Goal: Find specific page/section: Find specific page/section

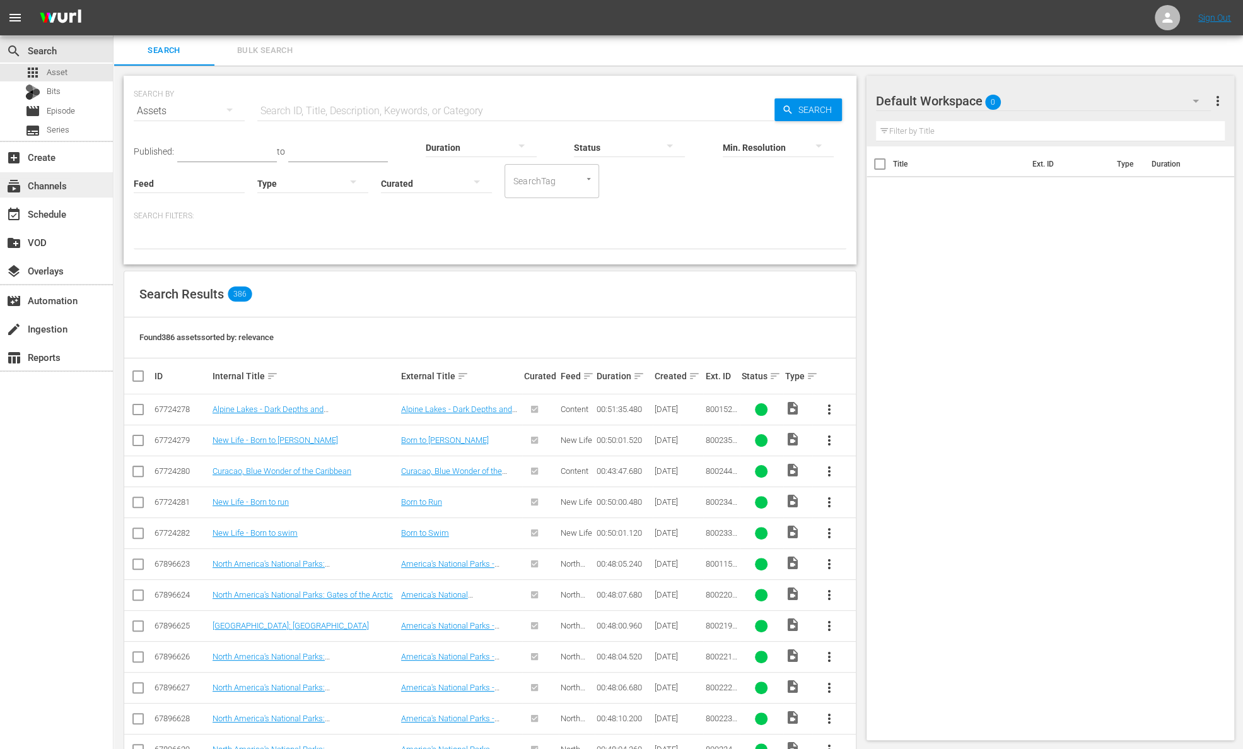
click at [68, 181] on div "subscriptions Channels" at bounding box center [35, 183] width 71 height 11
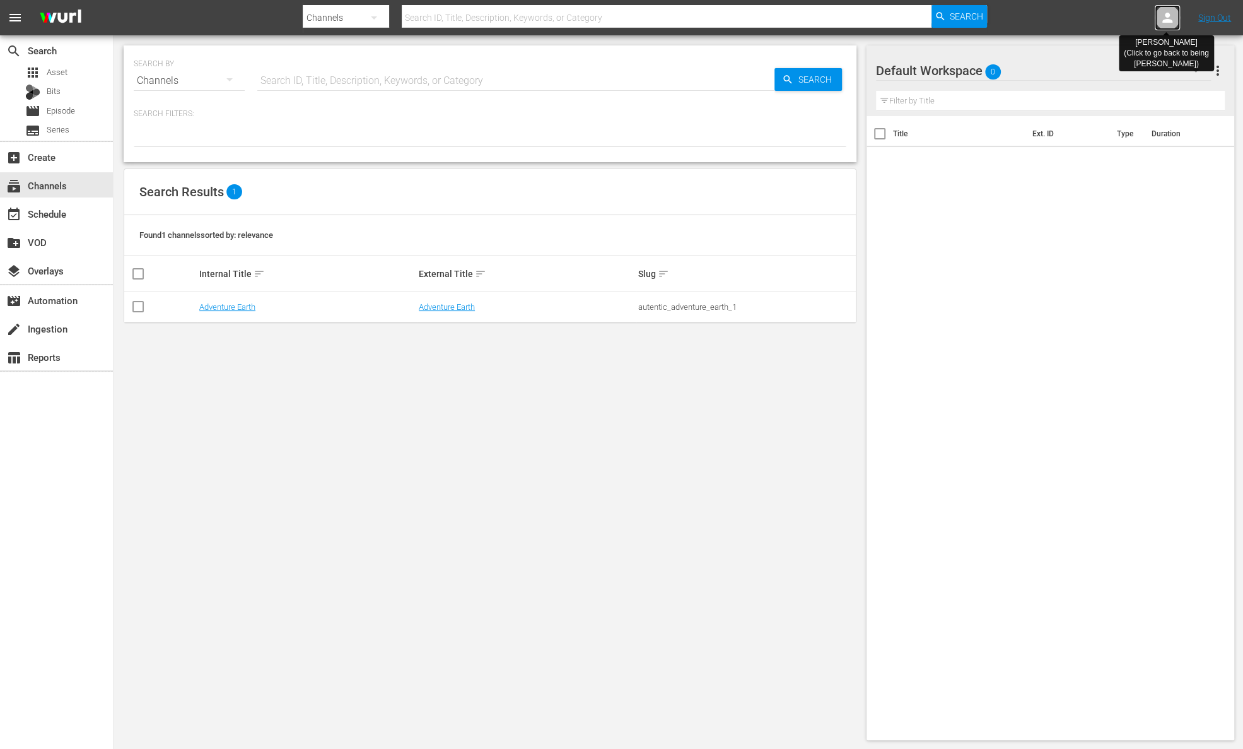
click at [1165, 21] on icon at bounding box center [1167, 18] width 10 height 10
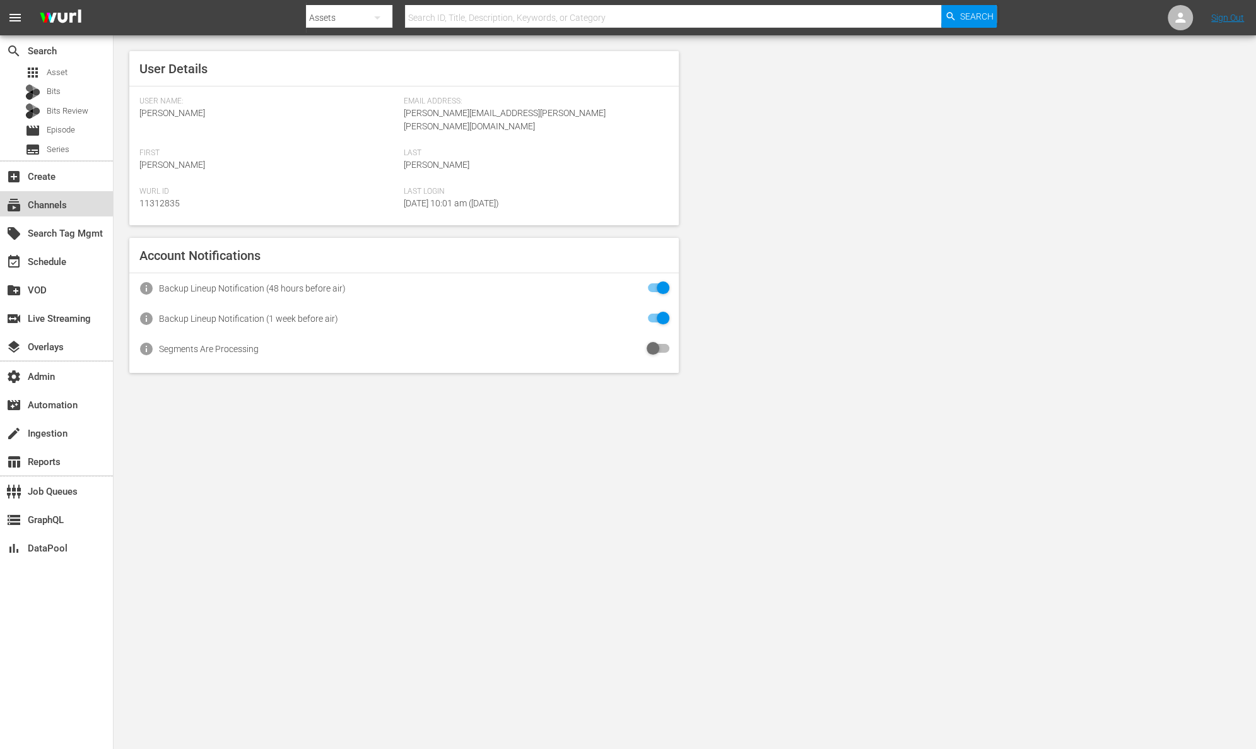
click at [83, 201] on div "subscriptions Channels" at bounding box center [56, 203] width 113 height 25
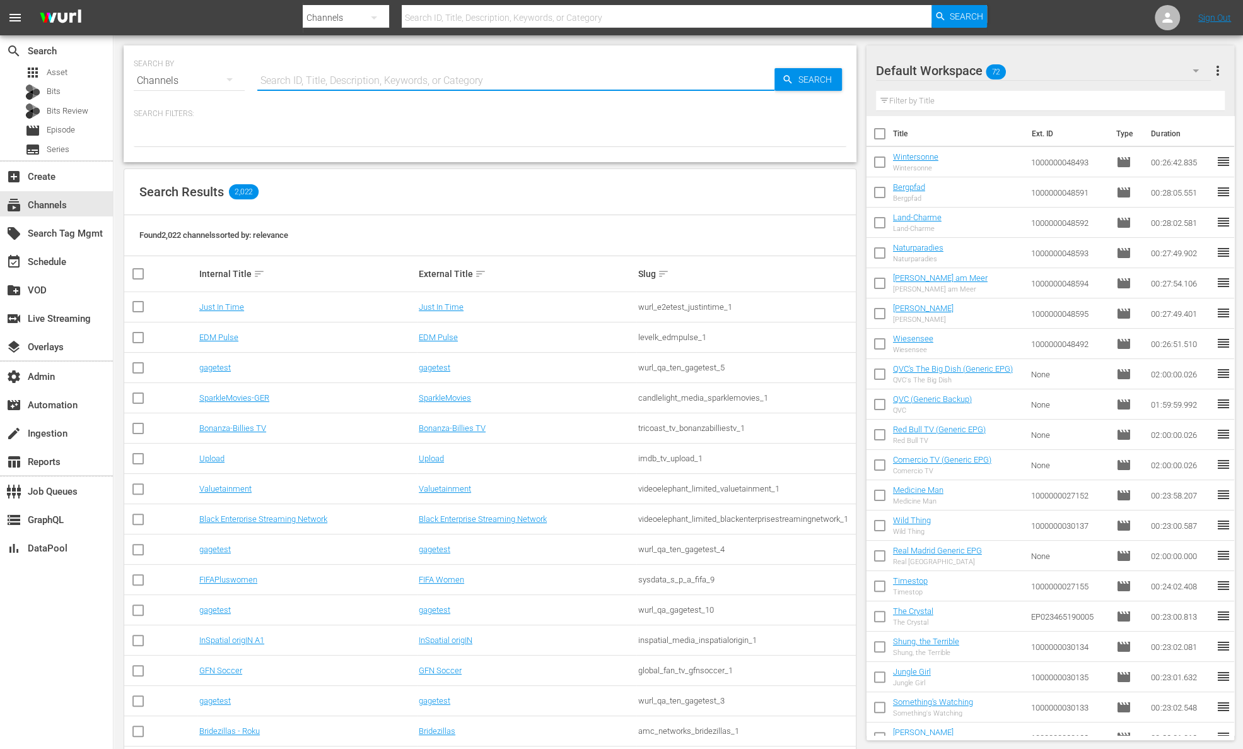
click at [351, 91] on input "text" at bounding box center [515, 81] width 517 height 30
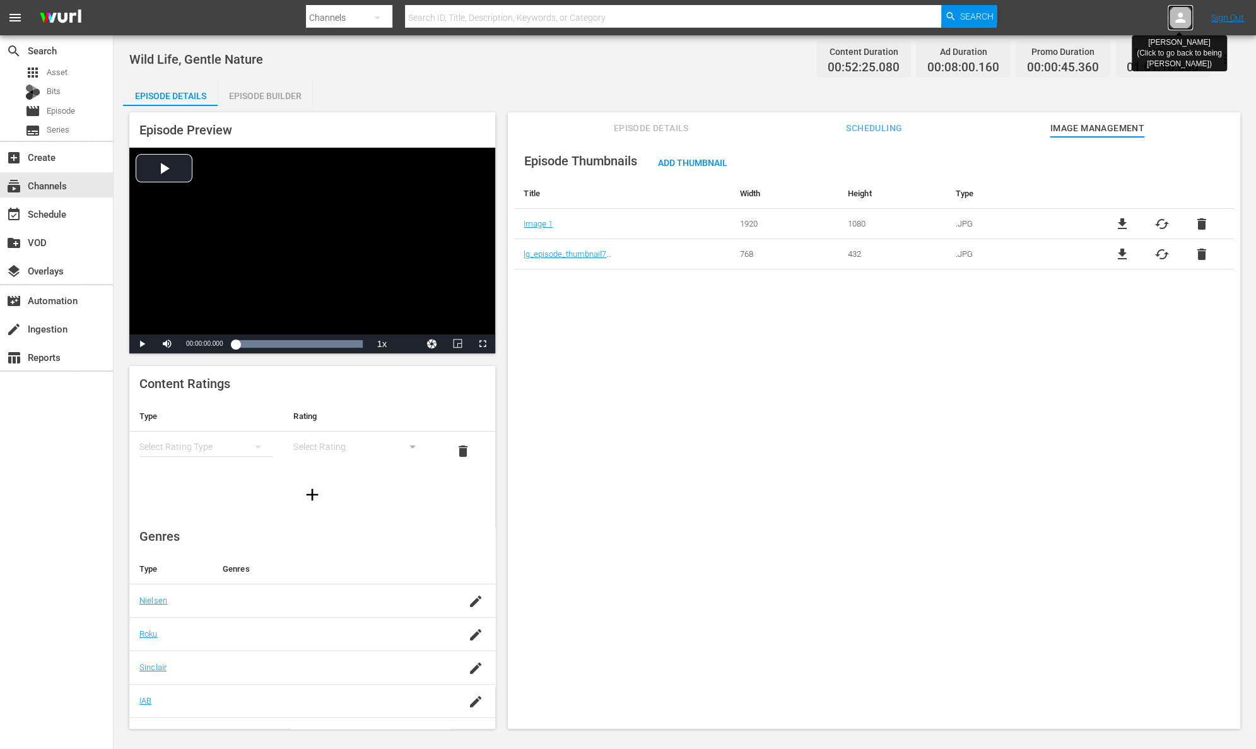
click at [1184, 18] on icon at bounding box center [1179, 17] width 15 height 15
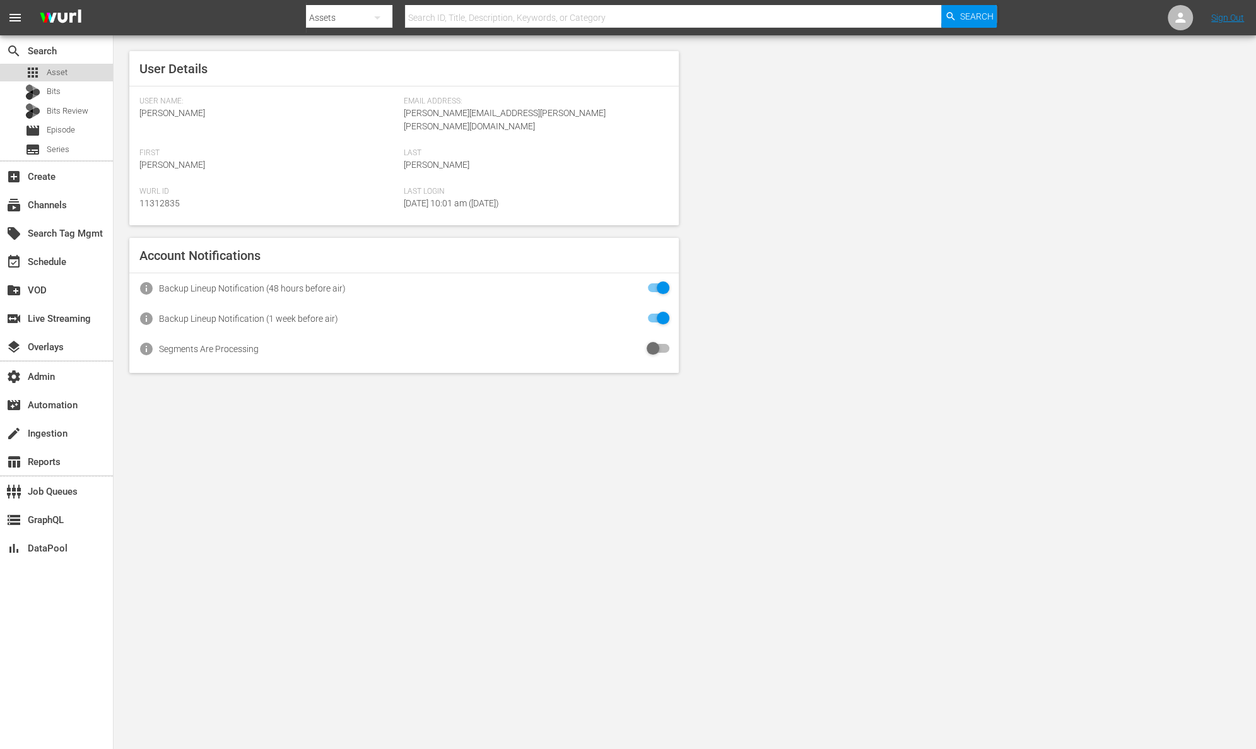
click at [84, 75] on div "apps Asset" at bounding box center [56, 73] width 113 height 18
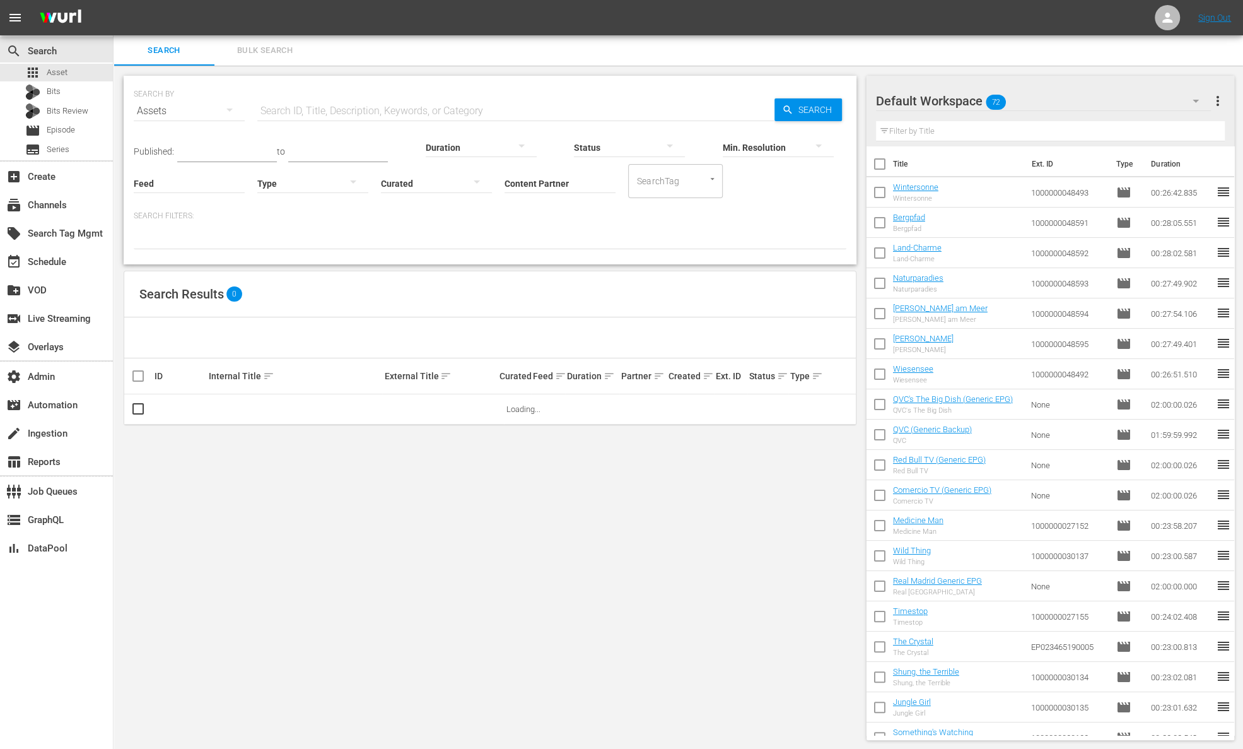
click at [518, 183] on input "Content Partner" at bounding box center [560, 183] width 111 height 45
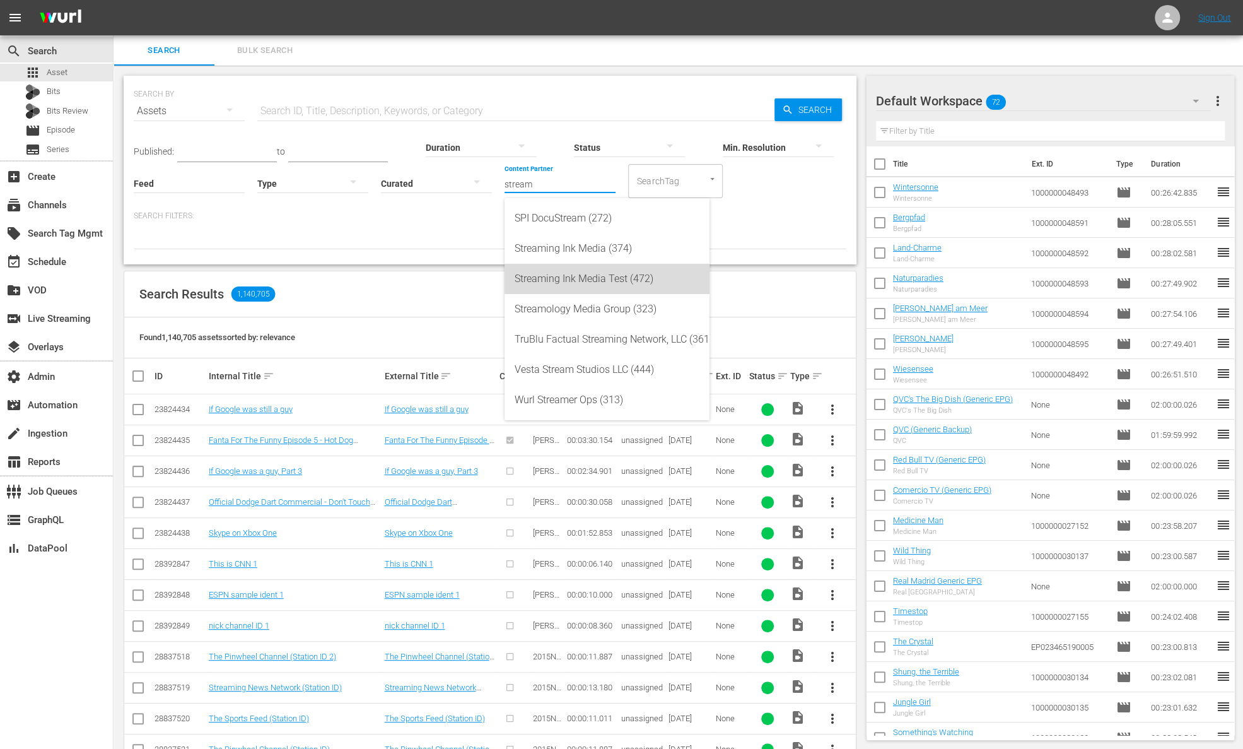
click at [591, 276] on div "Streaming Ink Media Test (472)" at bounding box center [607, 279] width 185 height 30
type input "Streaming Ink Media Test (472)"
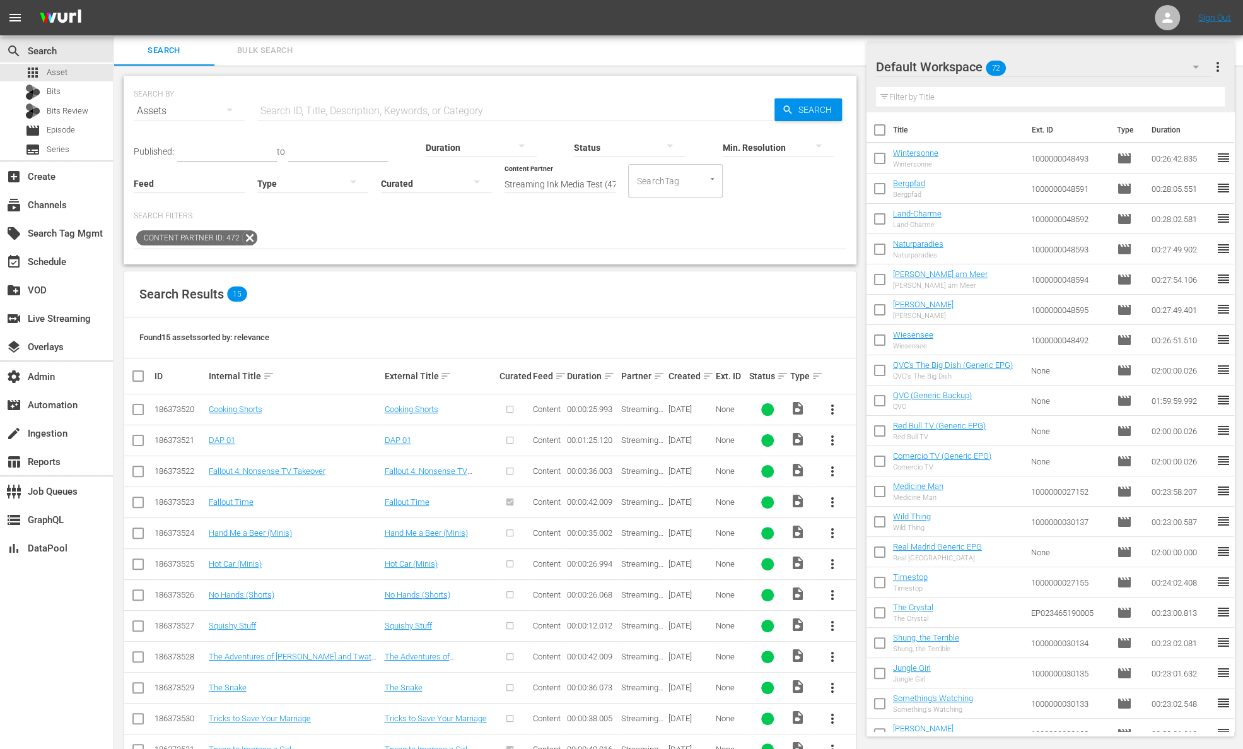
scroll to position [129, 0]
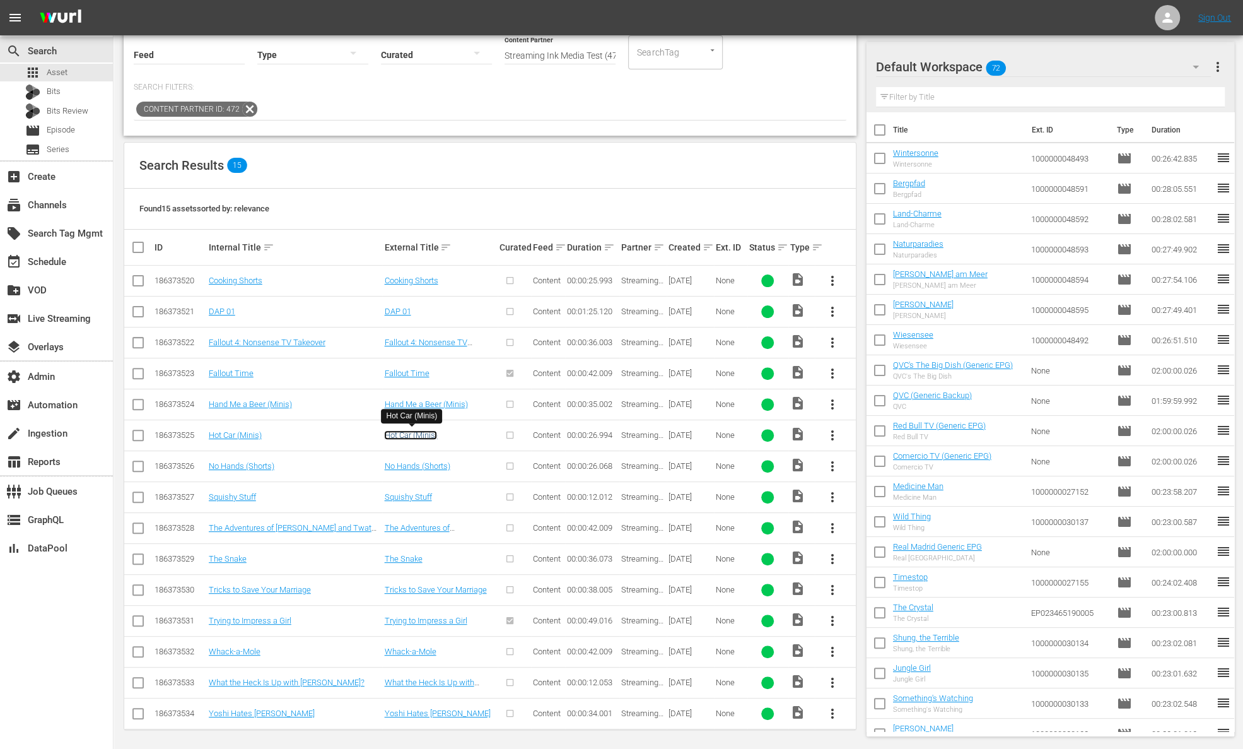
click at [400, 433] on link "Hot Car (Minis)" at bounding box center [410, 434] width 53 height 9
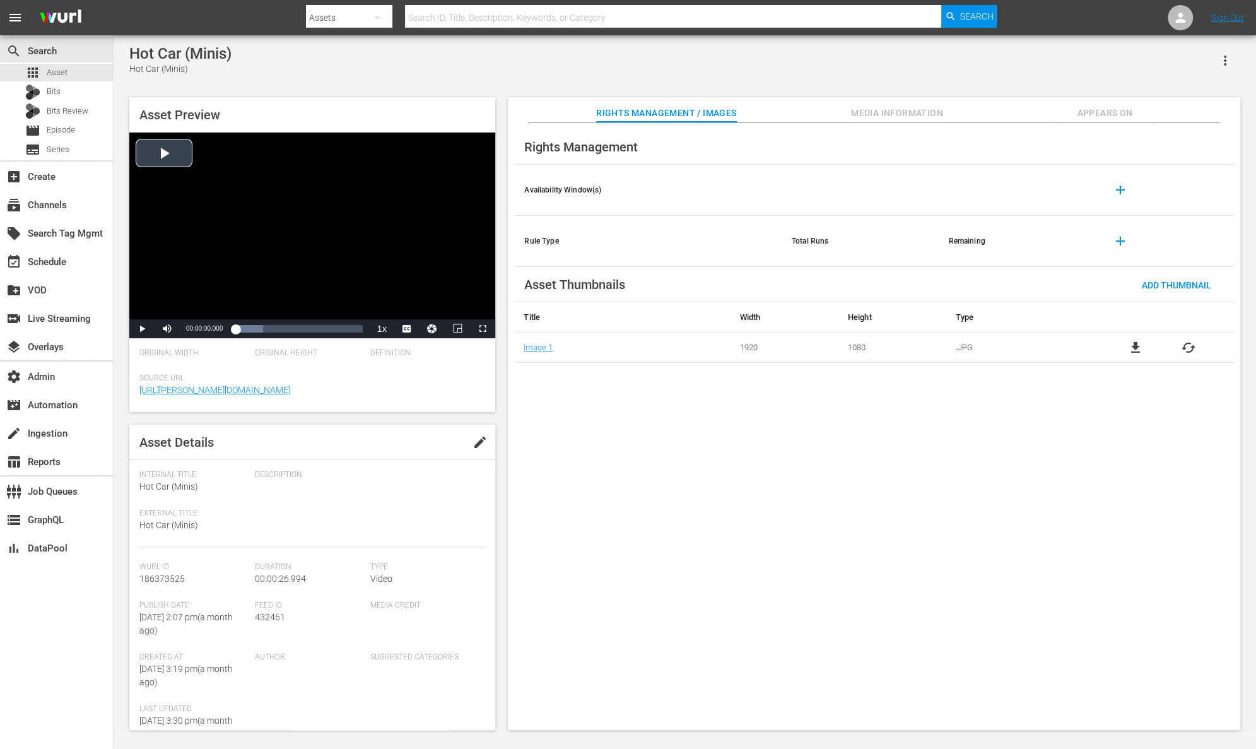
click at [166, 153] on div "Video Player" at bounding box center [312, 225] width 366 height 187
click at [142, 329] on span "Video Player" at bounding box center [142, 329] width 0 height 0
click at [976, 16] on span "Search" at bounding box center [976, 16] width 33 height 23
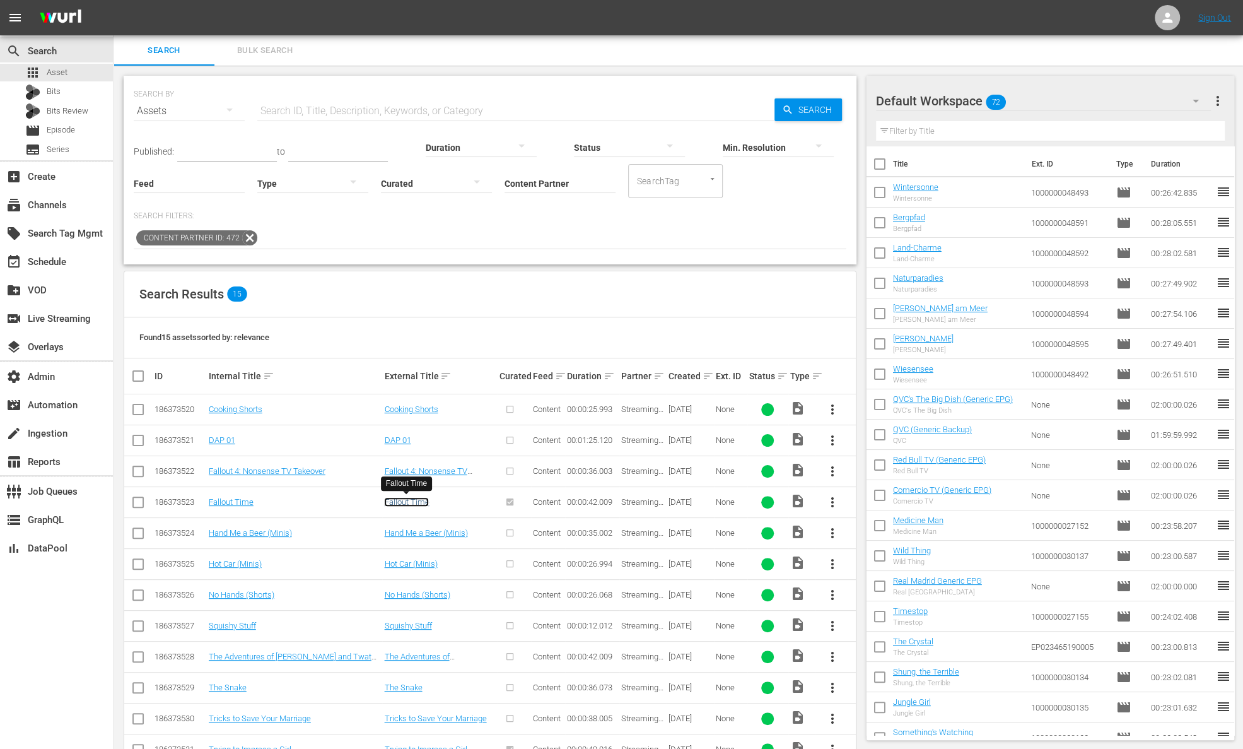
click at [421, 501] on link "Fallout Time" at bounding box center [406, 501] width 45 height 9
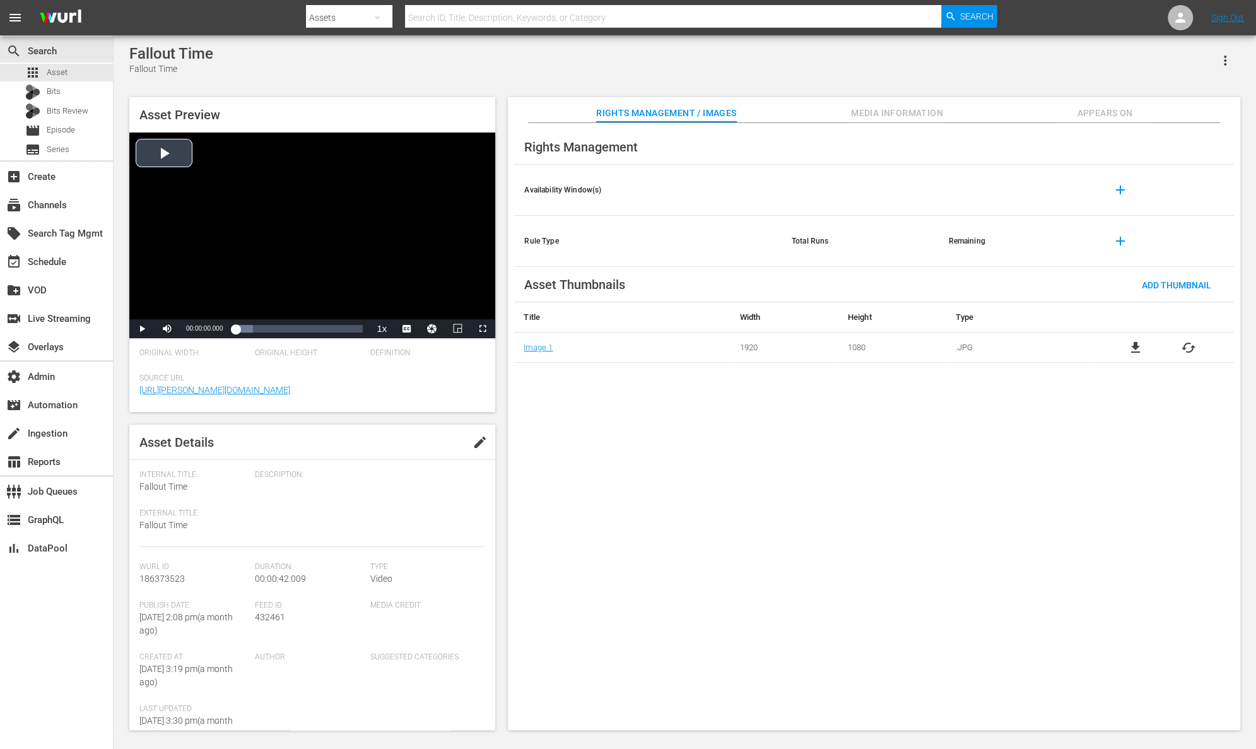
click at [172, 151] on div "Video Player" at bounding box center [312, 225] width 366 height 187
drag, startPoint x: 234, startPoint y: 333, endPoint x: 261, endPoint y: 333, distance: 27.1
click at [261, 333] on div "00:00:01.794" at bounding box center [248, 328] width 26 height 13
click at [142, 329] on span "Video Player" at bounding box center [142, 329] width 0 height 0
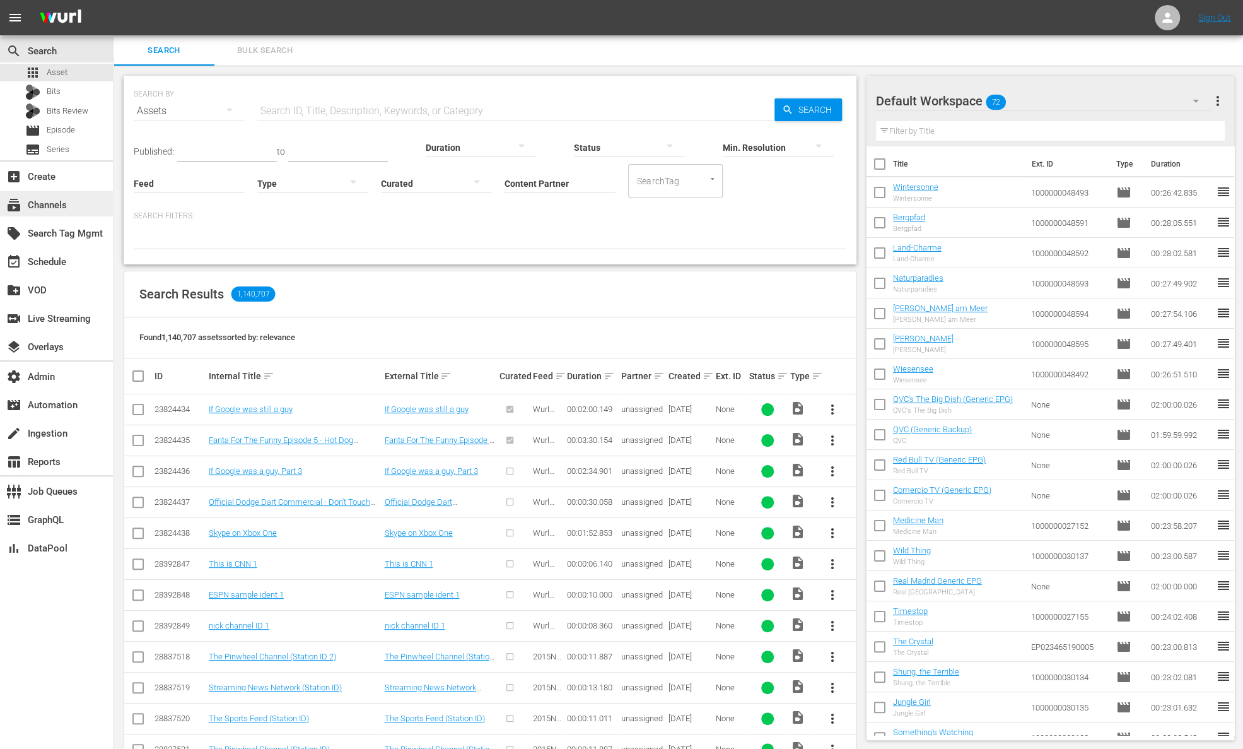
click at [67, 206] on div "subscriptions Channels" at bounding box center [35, 202] width 71 height 11
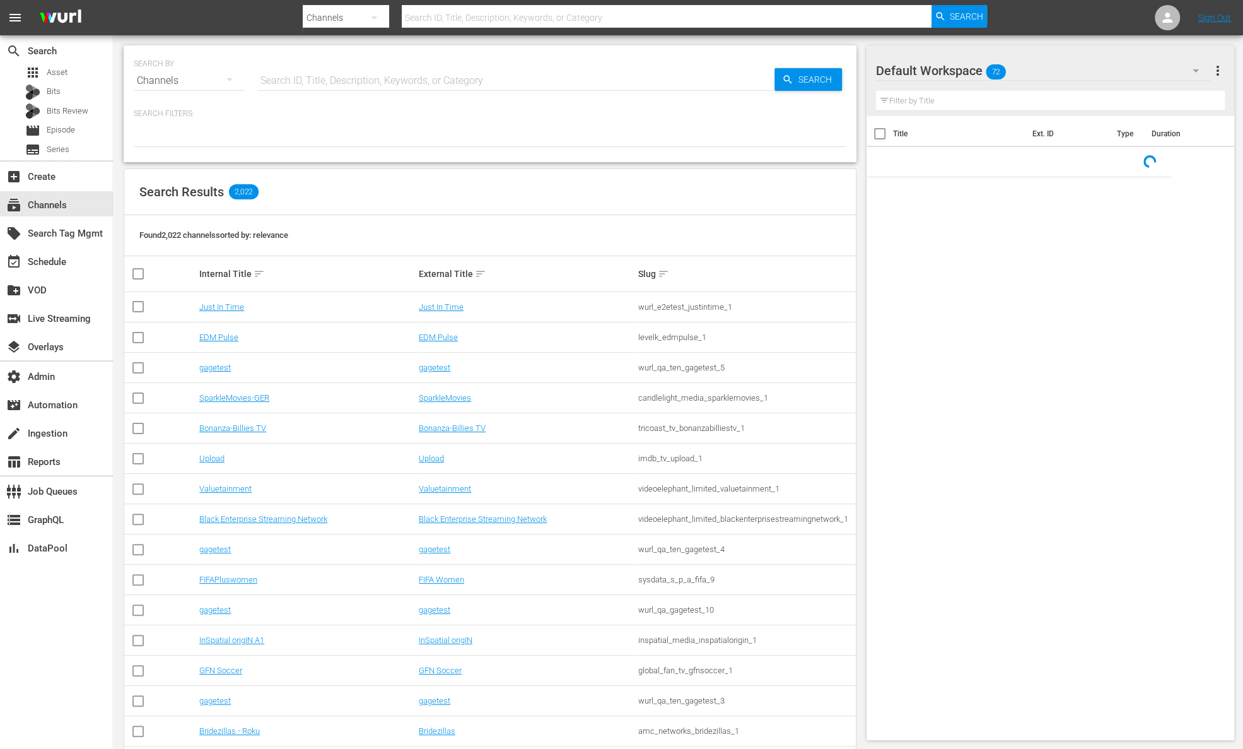
click at [315, 75] on input "text" at bounding box center [515, 81] width 517 height 30
